Goal: Information Seeking & Learning: Get advice/opinions

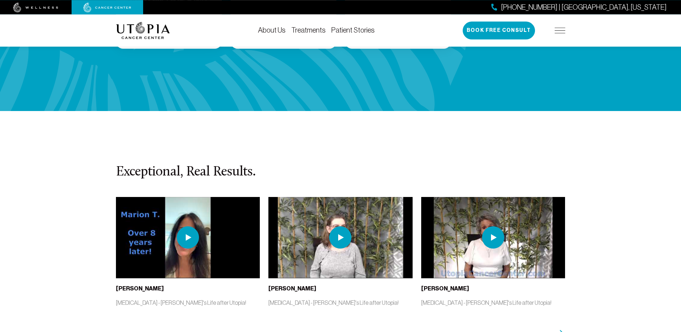
scroll to position [1569, 0]
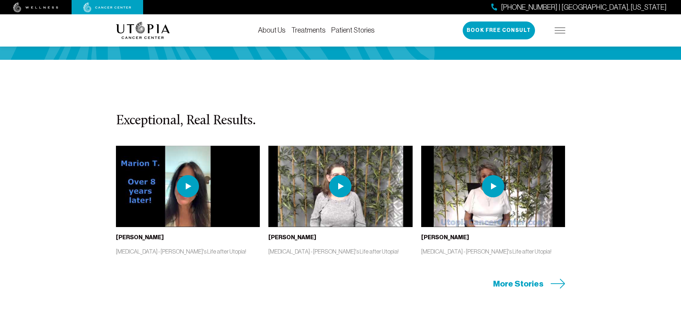
click at [526, 278] on span "More Stories" at bounding box center [518, 283] width 50 height 11
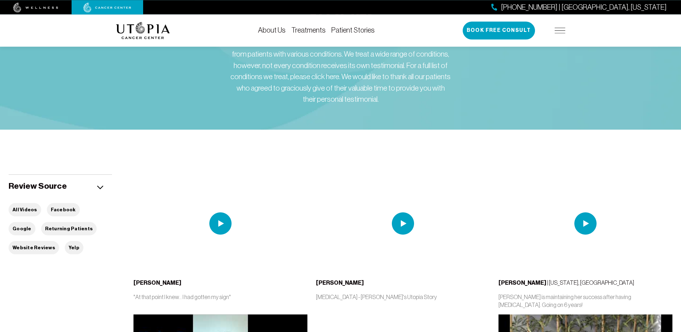
scroll to position [73, 0]
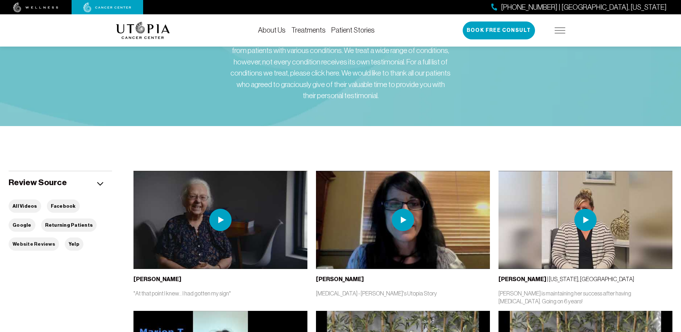
click at [59, 237] on button "Website Reviews" at bounding box center [34, 243] width 50 height 13
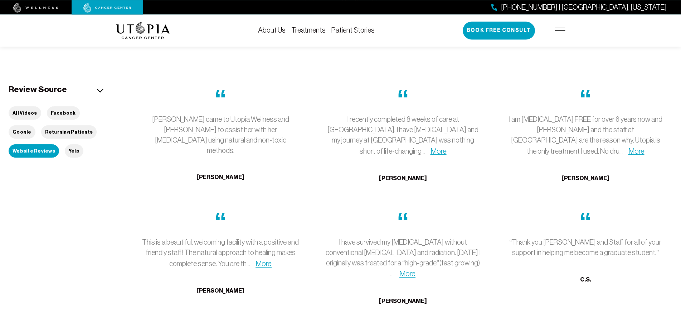
scroll to position [167, 0]
click at [516, 174] on div "“ I am [MEDICAL_DATA] FREE for over 6 years now and [PERSON_NAME] and the staff…" at bounding box center [585, 138] width 174 height 123
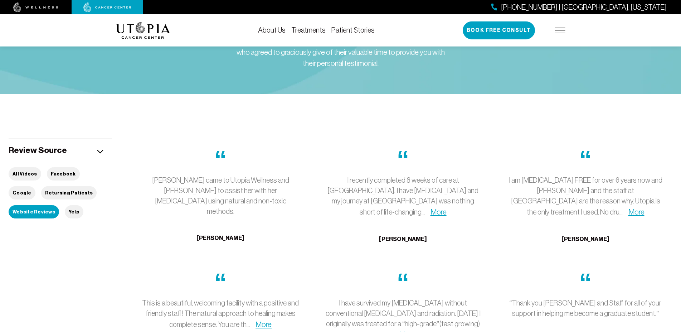
scroll to position [109, 0]
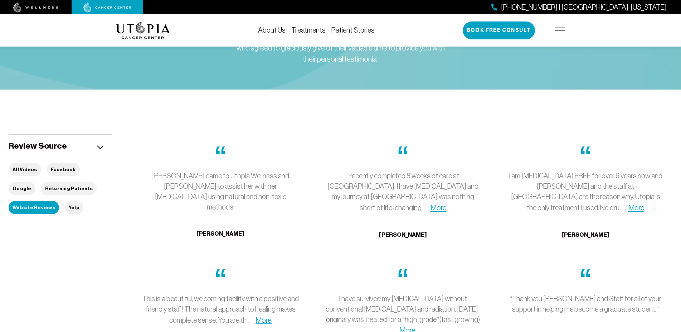
click at [41, 188] on button "Returning Patients" at bounding box center [69, 188] width 56 height 13
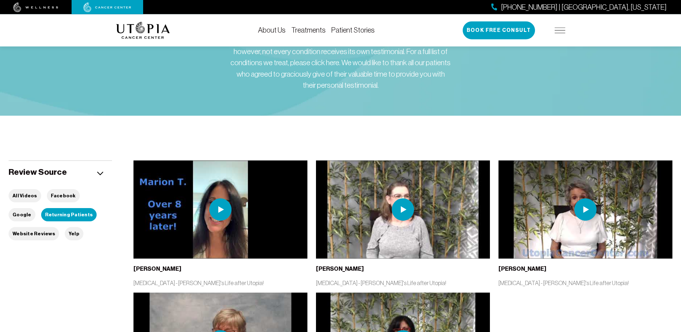
scroll to position [109, 0]
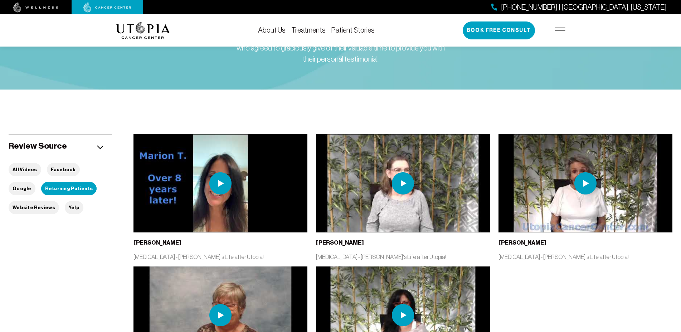
click at [219, 184] on img at bounding box center [220, 183] width 22 height 22
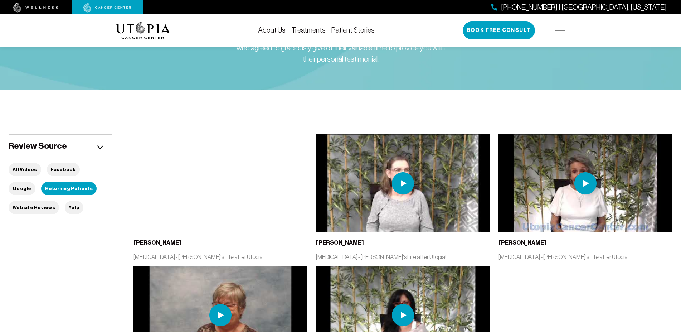
click at [401, 182] on img at bounding box center [403, 183] width 22 height 22
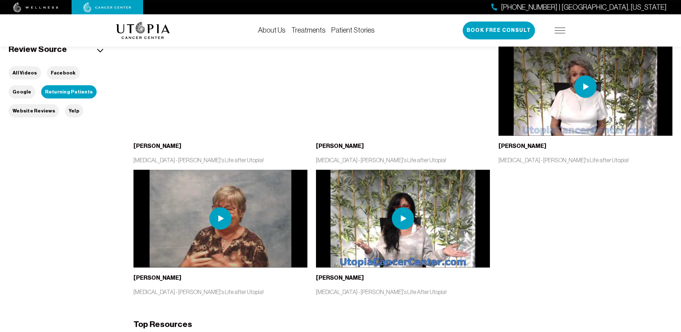
scroll to position [219, 0]
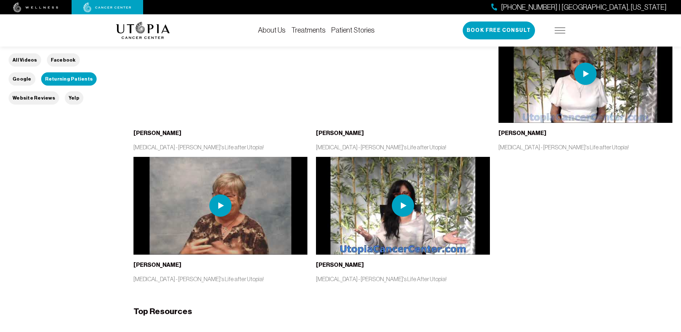
click at [221, 204] on img at bounding box center [220, 205] width 22 height 22
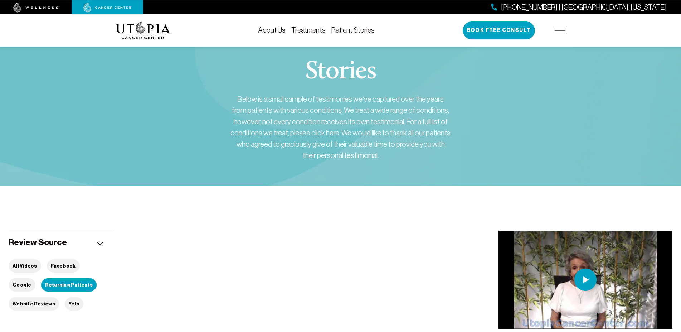
scroll to position [0, 0]
